Goal: Task Accomplishment & Management: Use online tool/utility

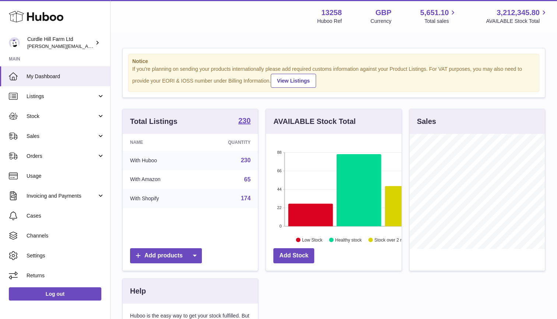
scroll to position [115, 136]
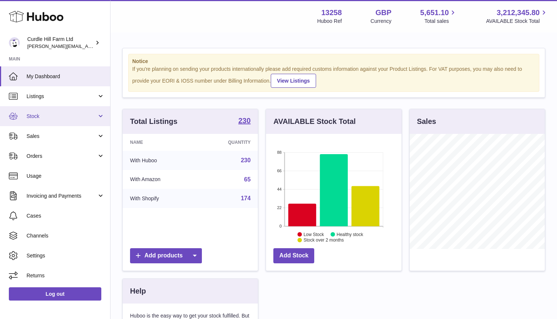
click at [38, 113] on span "Stock" at bounding box center [62, 116] width 70 height 7
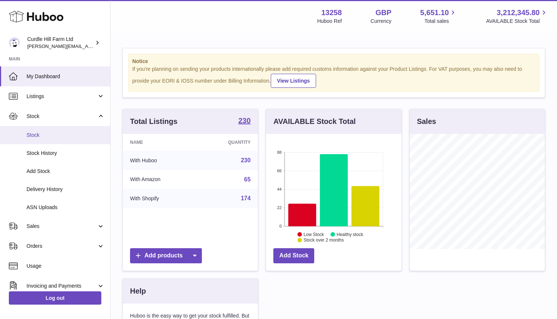
click at [38, 130] on link "Stock" at bounding box center [55, 135] width 110 height 18
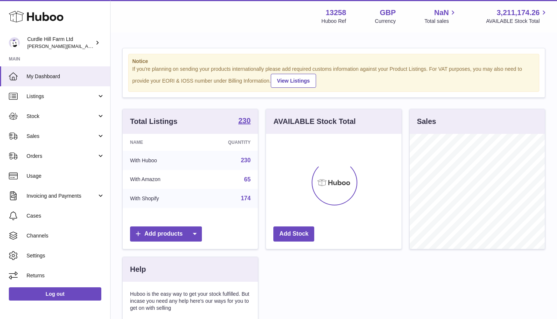
scroll to position [115, 136]
click at [99, 91] on link "Listings" at bounding box center [55, 96] width 110 height 20
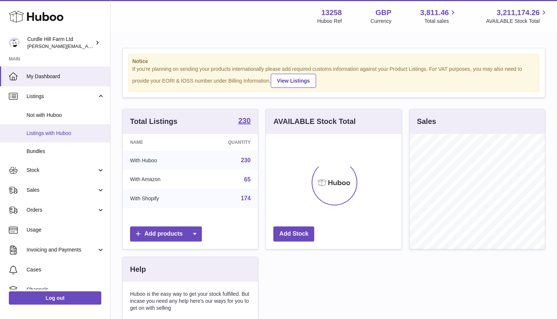
click at [71, 134] on span "Listings with Huboo" at bounding box center [66, 133] width 78 height 7
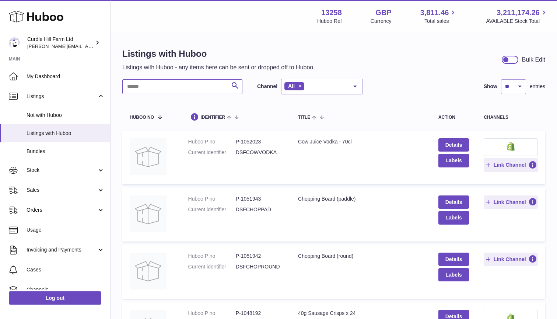
click at [140, 88] on input "text" at bounding box center [182, 86] width 120 height 15
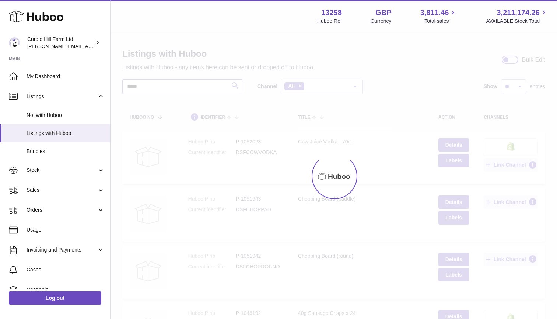
type input "*****"
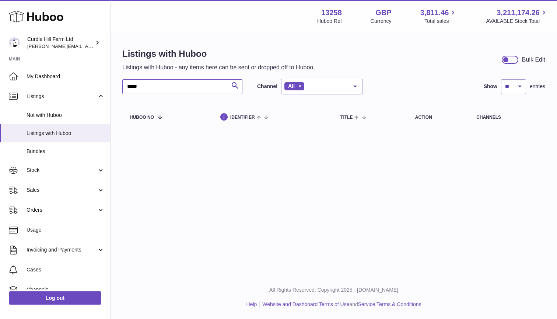
click at [145, 88] on input "*****" at bounding box center [182, 86] width 120 height 15
type input "*"
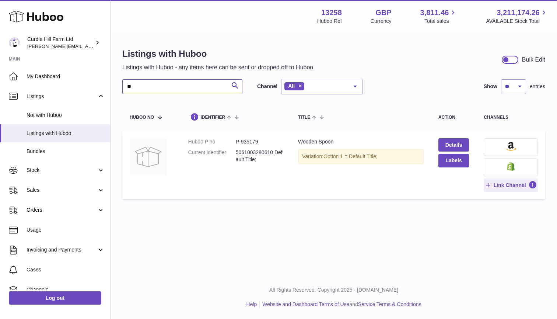
type input "*"
